Goal: Information Seeking & Learning: Learn about a topic

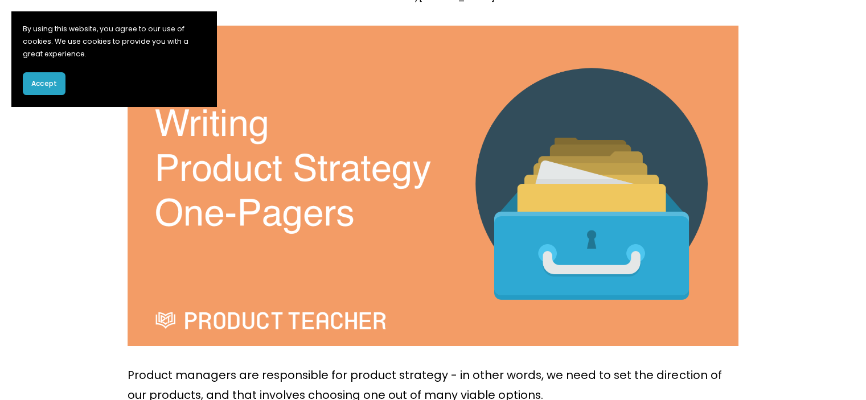
scroll to position [285, 0]
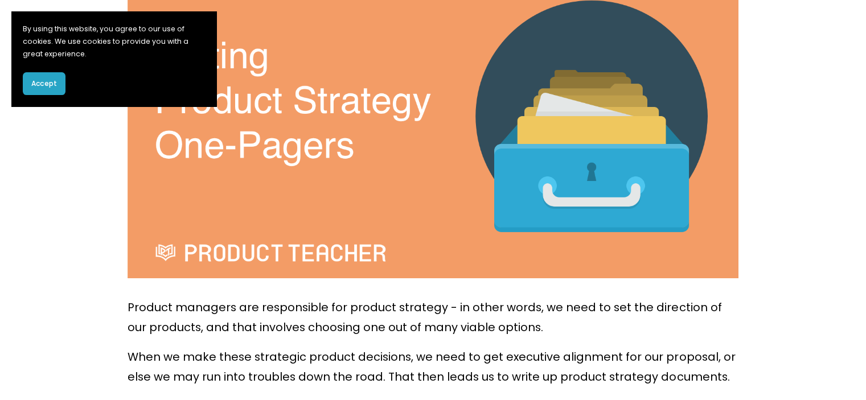
click at [58, 81] on button "Accept" at bounding box center [44, 83] width 43 height 23
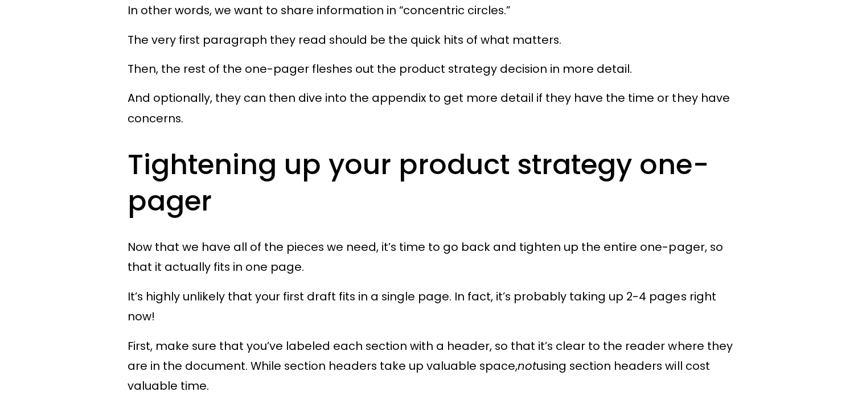
scroll to position [7627, 0]
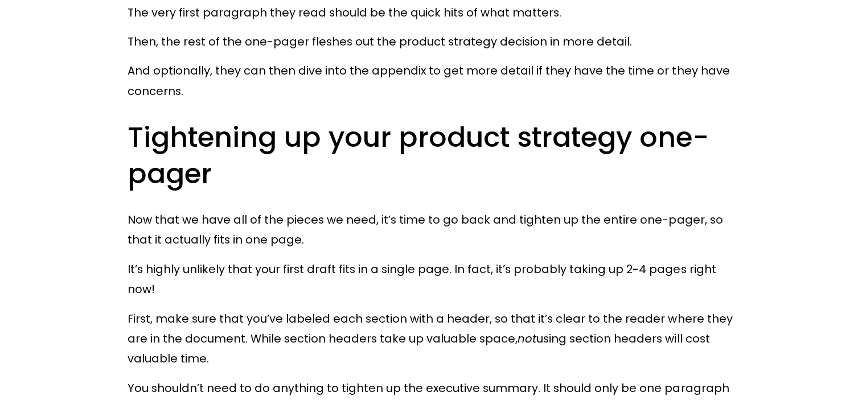
click at [322, 213] on p "Now that we have all of the pieces we need, it’s time to go back and tighten up…" at bounding box center [432, 230] width 610 height 40
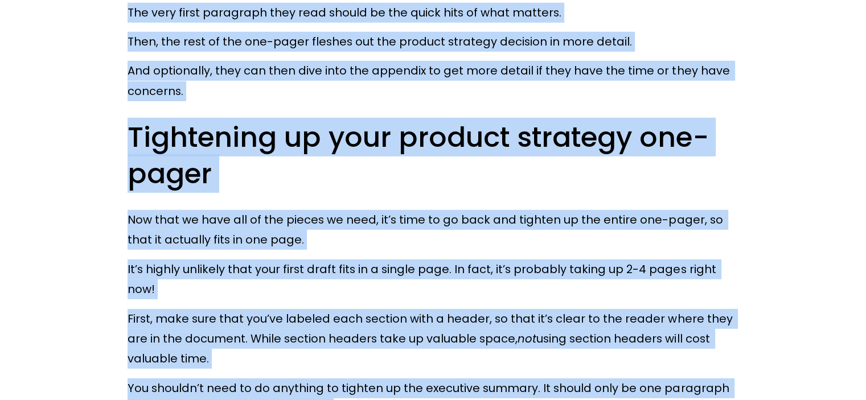
copy div "Skip to Content Home Free Resources Newsletter Blog Exploratory Session Product…"
click at [492, 226] on p "Now that we have all of the pieces we need, it’s time to go back and tighten up…" at bounding box center [432, 230] width 610 height 40
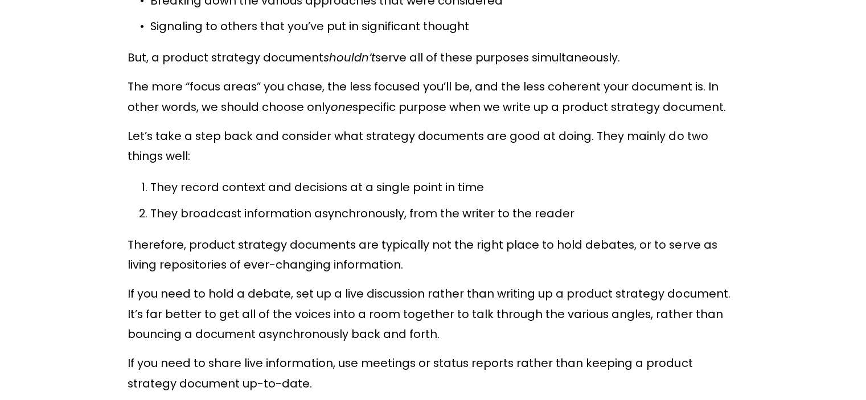
scroll to position [0, 0]
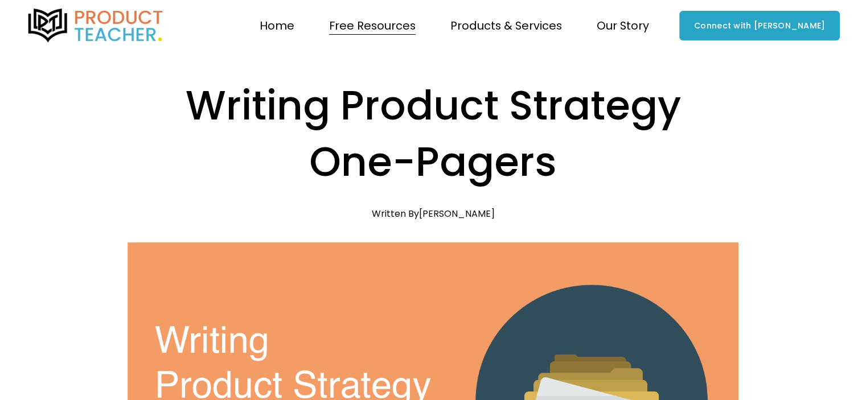
click at [432, 202] on div "Writing Product Strategy One-Pagers Nov 1 Written By Clement Kao" at bounding box center [432, 148] width 610 height 142
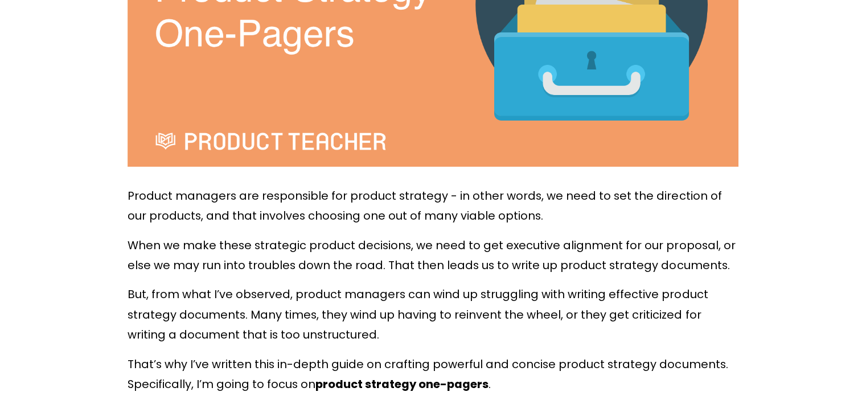
scroll to position [398, 0]
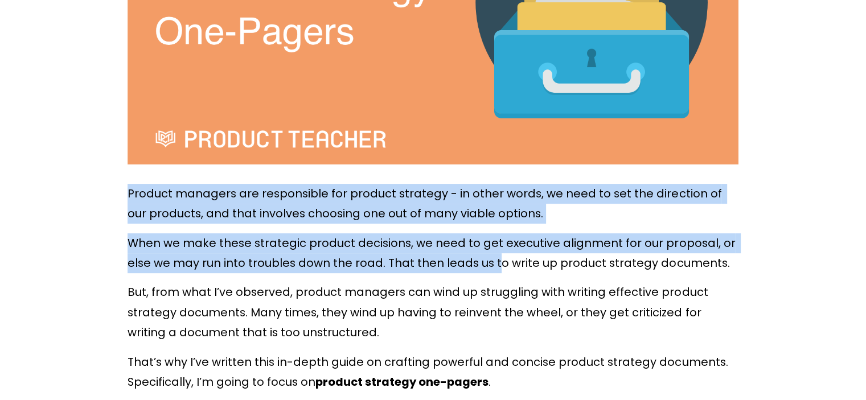
drag, startPoint x: 125, startPoint y: 192, endPoint x: 502, endPoint y: 278, distance: 386.6
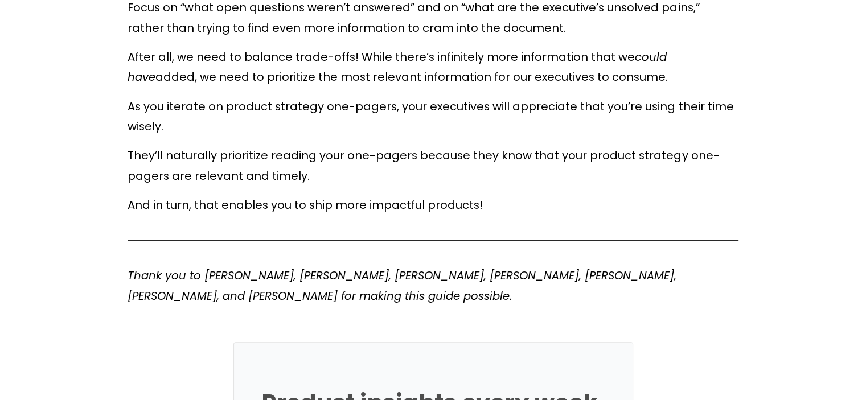
scroll to position [9195, 0]
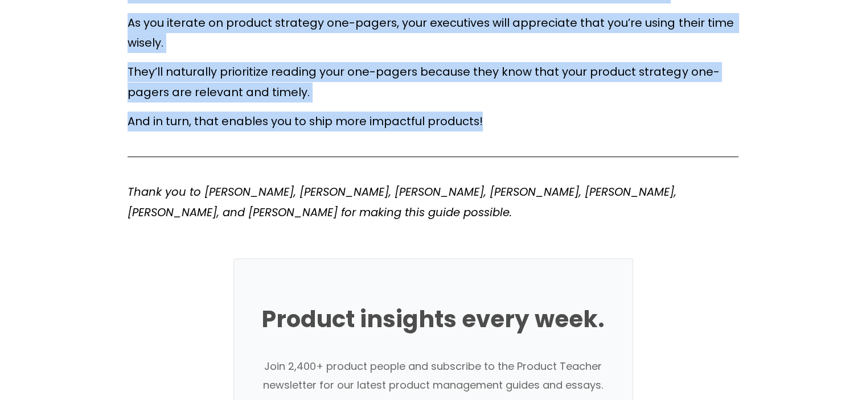
click at [491, 112] on p "And in turn, that enables you to ship more impactful products!" at bounding box center [432, 122] width 610 height 20
copy div "Product managers are responsible for product strategy - in other words, we need…"
